Goal: Task Accomplishment & Management: Manage account settings

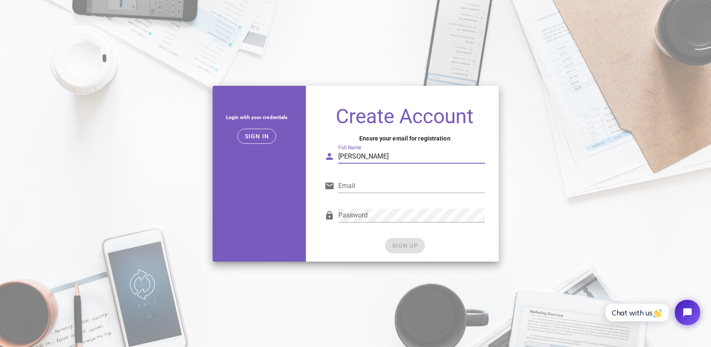
type input "[PERSON_NAME]"
click at [314, 215] on div "Create Account Ensure your email for registration Full Name Tim Stracke Email i…" at bounding box center [405, 180] width 188 height 162
click at [412, 162] on input "Tim Stracke" at bounding box center [411, 156] width 147 height 13
click at [407, 190] on input "info@rafiki-tours.com" at bounding box center [411, 185] width 147 height 13
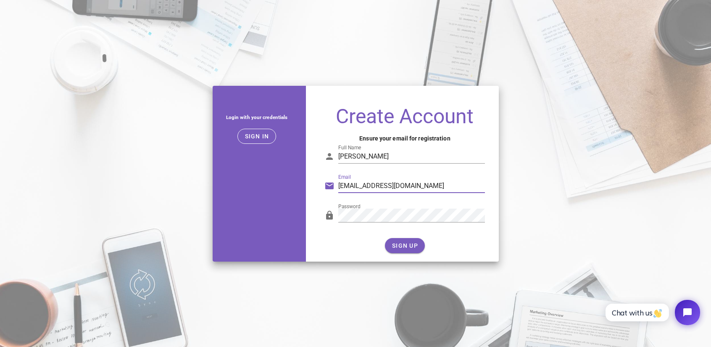
click at [412, 188] on input "info@rafiki-tours.com" at bounding box center [411, 185] width 147 height 13
type input "info@rafiki-tours.com"
click at [307, 217] on div "Create Account Ensure your email for registration Full Name Tim Stracke Email i…" at bounding box center [405, 174] width 198 height 186
click at [406, 247] on span "SIGN UP" at bounding box center [405, 245] width 26 height 7
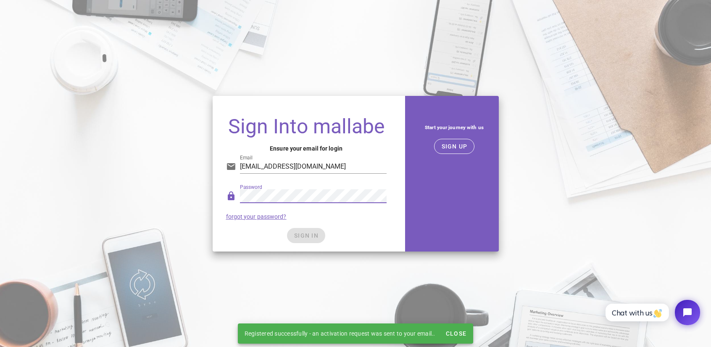
click at [304, 233] on div "SIGN IN" at bounding box center [306, 235] width 161 height 15
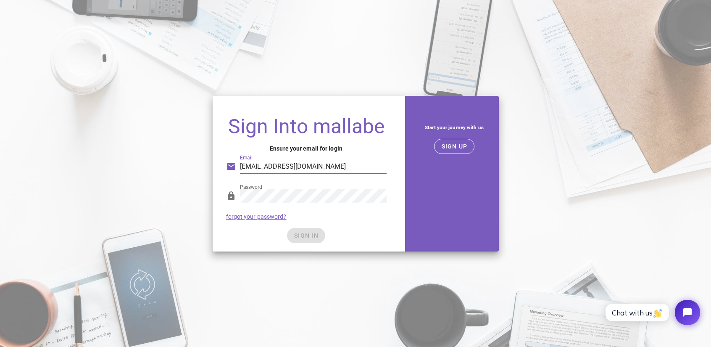
click at [324, 164] on input "info@rafiki-tours.com" at bounding box center [313, 166] width 147 height 13
type input "info@rafiki-tours.com"
click at [369, 254] on div "Sign Into mallabe Ensure your email for login Email info@rafiki-tours.com Passw…" at bounding box center [356, 174] width 296 height 166
click at [318, 233] on span "SIGN IN" at bounding box center [306, 235] width 25 height 7
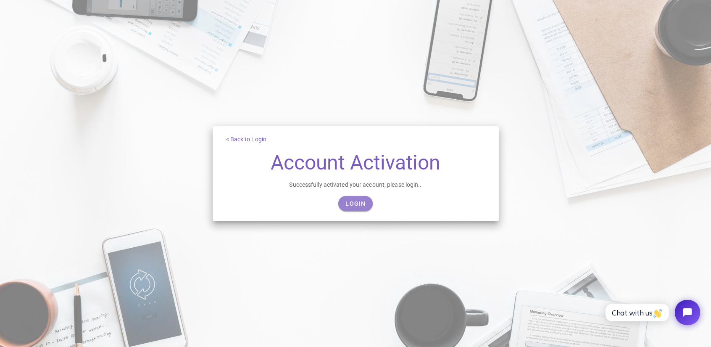
click at [358, 206] on span "Login" at bounding box center [355, 203] width 21 height 7
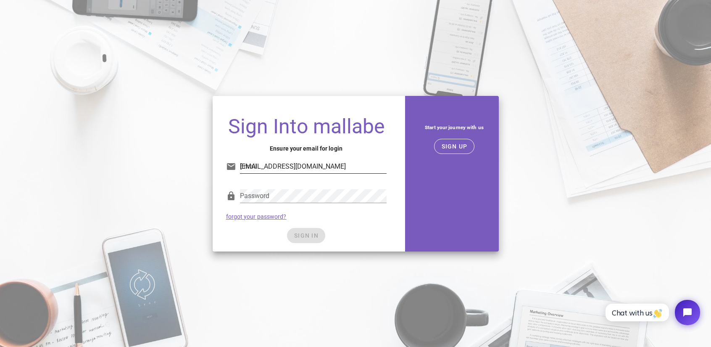
click at [303, 164] on input "info@rafiki-tours.com" at bounding box center [313, 166] width 147 height 13
type input "info@rafiki-tours.com"
click at [310, 235] on span "SIGN IN" at bounding box center [306, 235] width 25 height 7
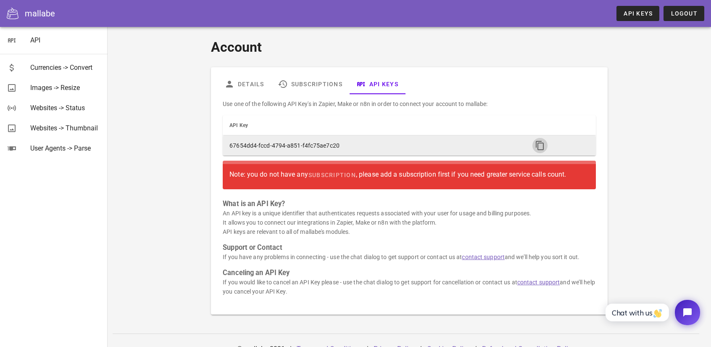
click at [538, 145] on icon "button" at bounding box center [540, 145] width 10 height 10
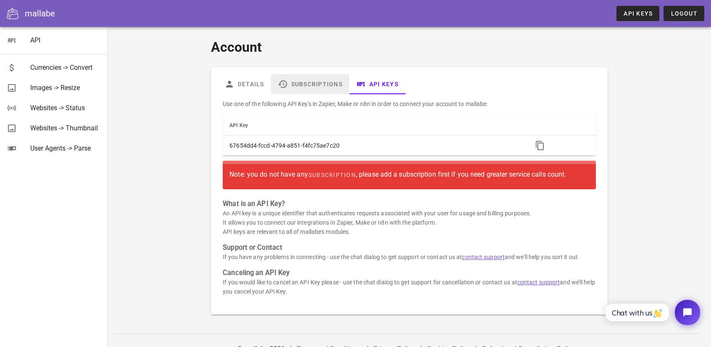
click at [310, 84] on link "Subscriptions" at bounding box center [310, 84] width 78 height 20
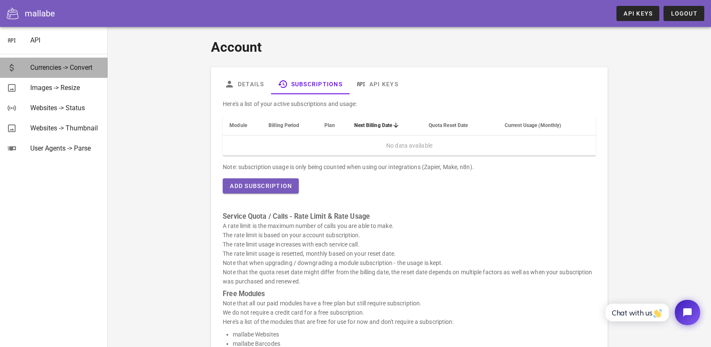
click at [37, 61] on div "Currencies -> Convert" at bounding box center [65, 67] width 71 height 18
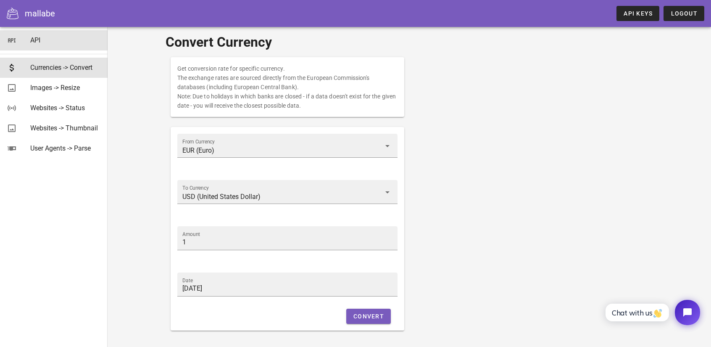
click at [51, 38] on div "API" at bounding box center [65, 40] width 71 height 8
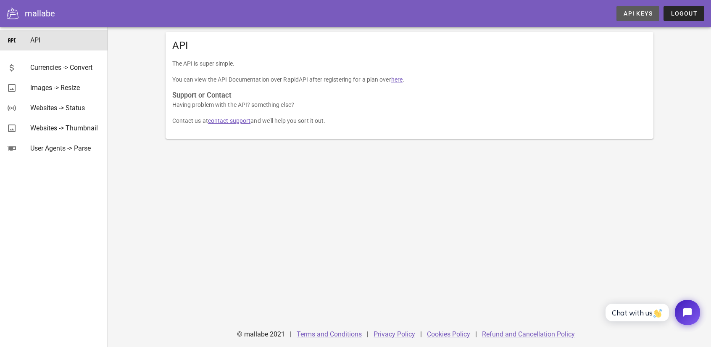
click at [629, 11] on span "API Keys" at bounding box center [638, 13] width 29 height 7
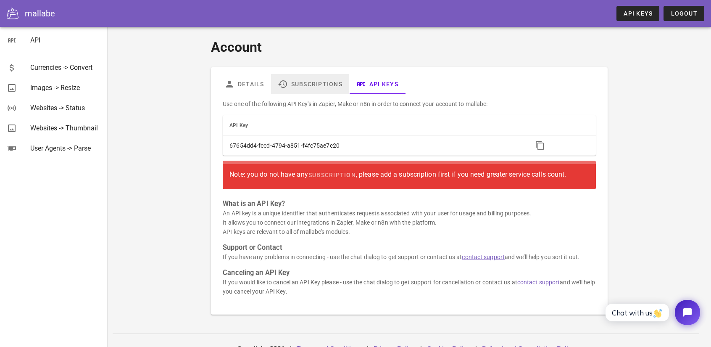
click at [307, 83] on link "Subscriptions" at bounding box center [310, 84] width 78 height 20
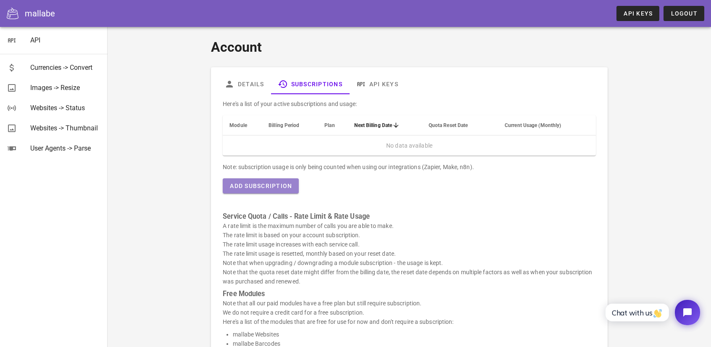
click at [260, 186] on span "Add Subscription" at bounding box center [261, 185] width 63 height 7
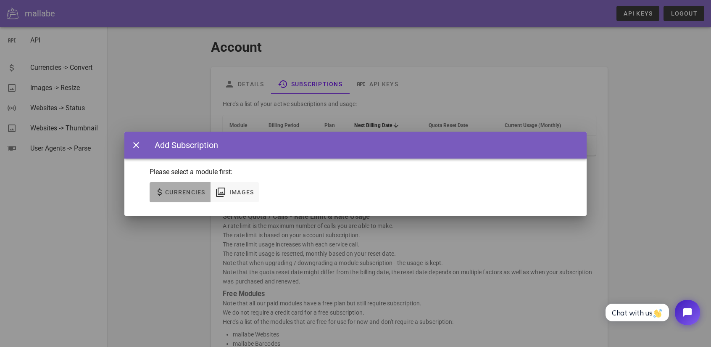
click at [182, 193] on span "Currencies" at bounding box center [185, 192] width 41 height 7
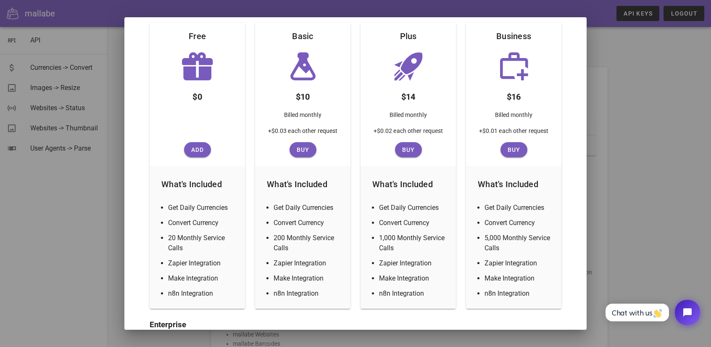
scroll to position [126, 0]
